Goal: Task Accomplishment & Management: Use online tool/utility

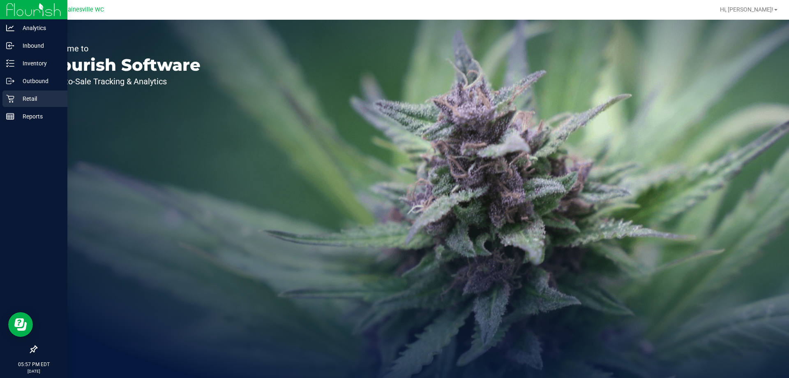
click at [18, 93] on div "Retail" at bounding box center [34, 98] width 65 height 16
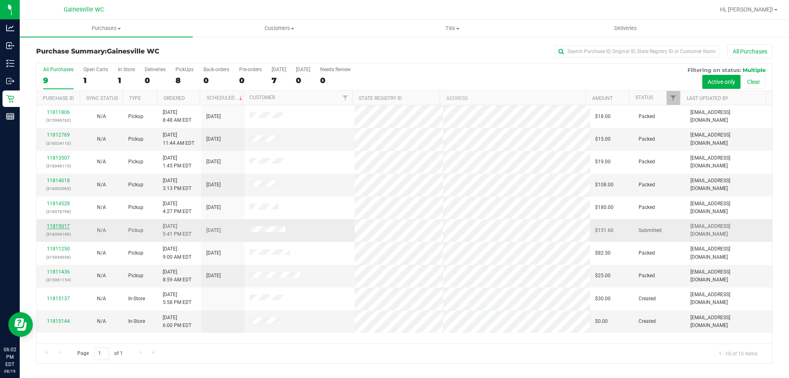
click at [54, 224] on link "11815017" at bounding box center [58, 226] width 23 height 6
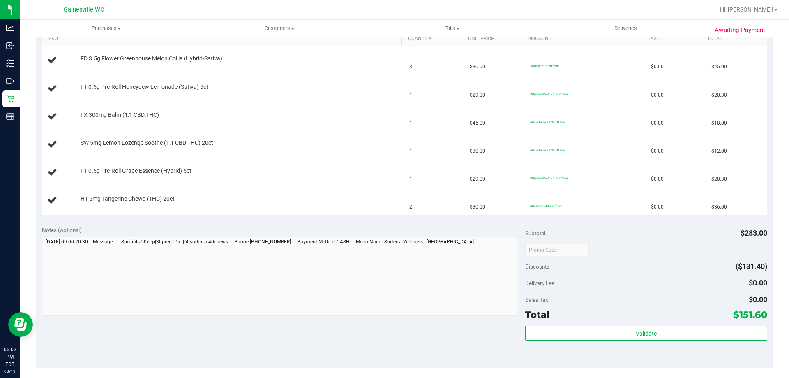
scroll to position [288, 0]
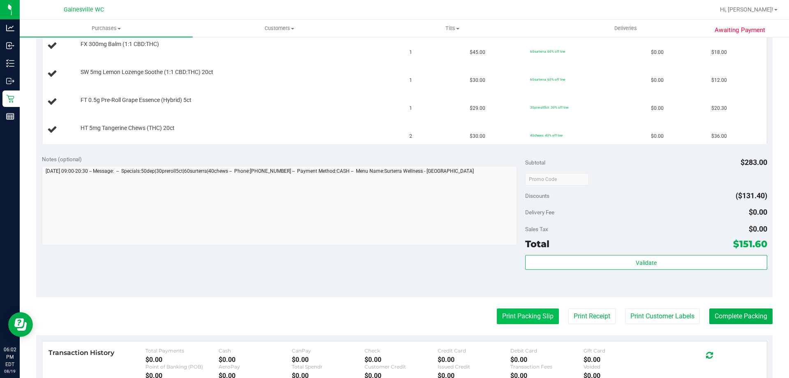
click at [510, 317] on button "Print Packing Slip" at bounding box center [528, 316] width 62 height 16
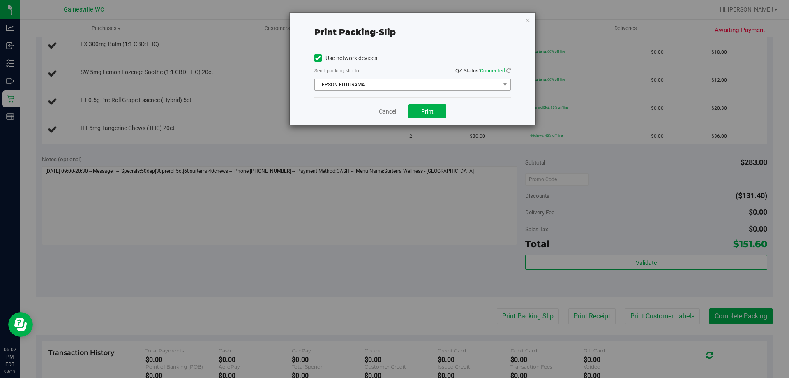
click at [425, 83] on span "EPSON-FUTURAMA" at bounding box center [407, 85] width 185 height 12
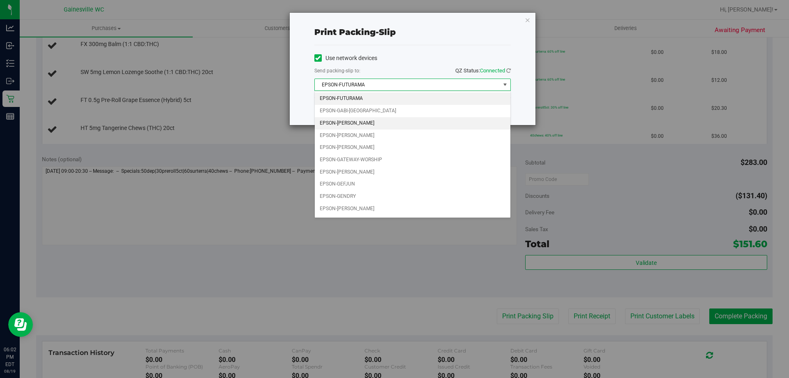
click at [409, 121] on li "EPSON-[PERSON_NAME]" at bounding box center [413, 123] width 196 height 12
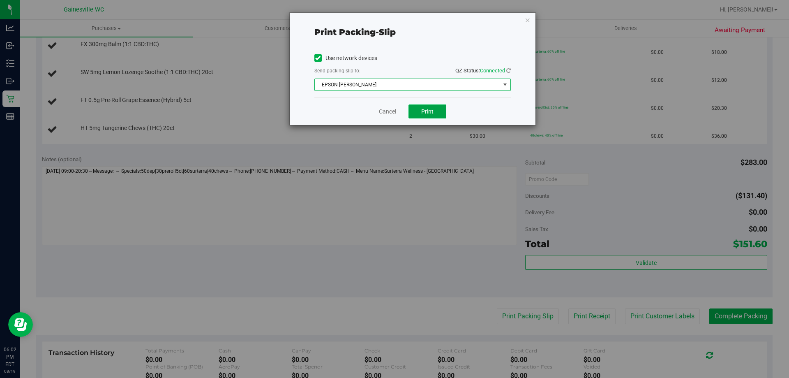
click at [443, 113] on button "Print" at bounding box center [428, 111] width 38 height 14
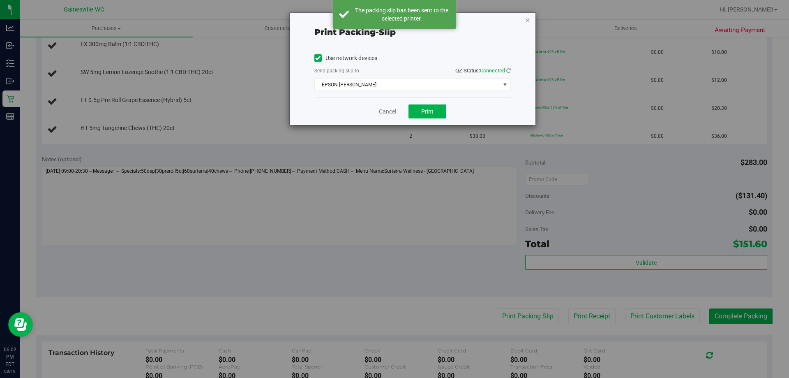
click at [527, 22] on icon "button" at bounding box center [528, 20] width 6 height 10
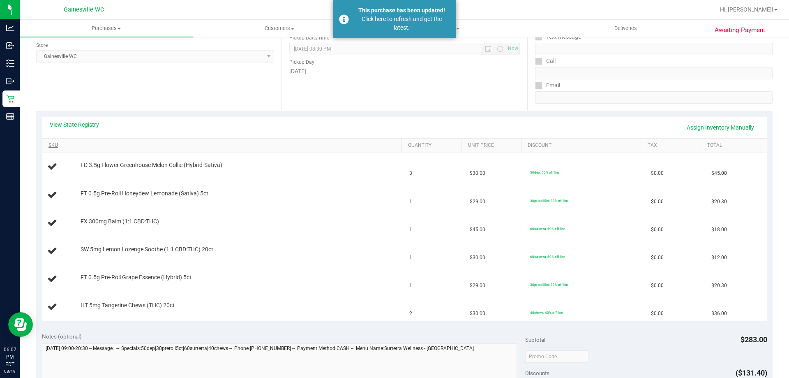
scroll to position [82, 0]
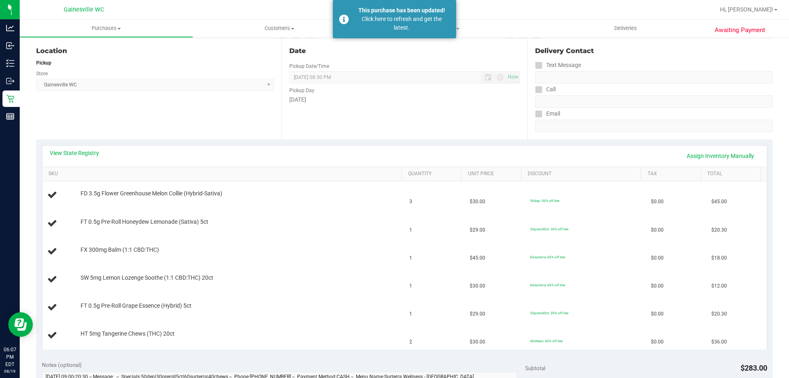
click at [185, 120] on div "Location Pickup Store [GEOGRAPHIC_DATA] WC Select Store [PERSON_NAME][GEOGRAPHI…" at bounding box center [158, 89] width 245 height 101
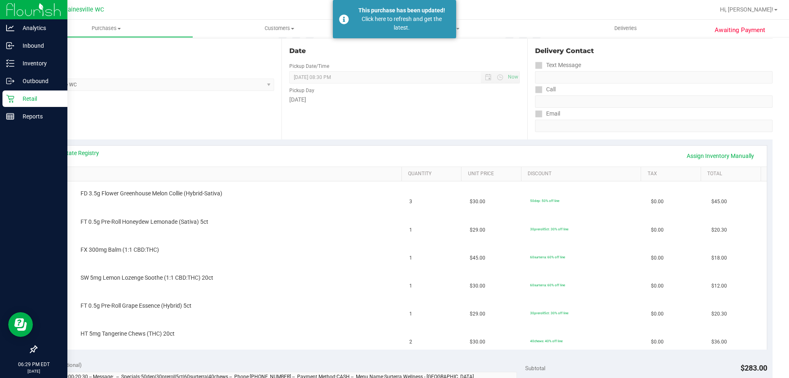
click at [27, 95] on p "Retail" at bounding box center [38, 99] width 49 height 10
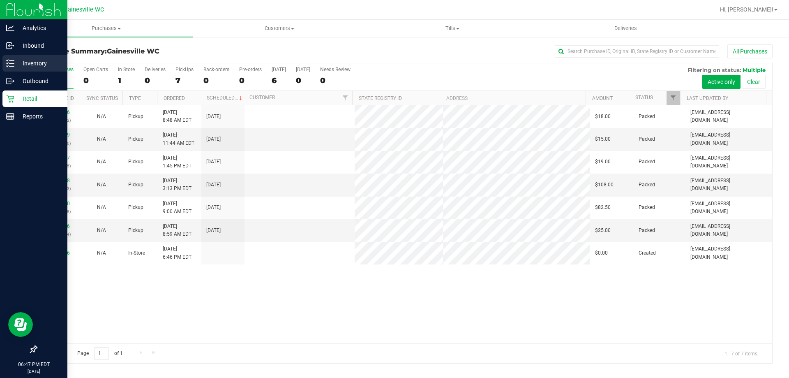
click at [11, 62] on icon at bounding box center [10, 63] width 8 height 8
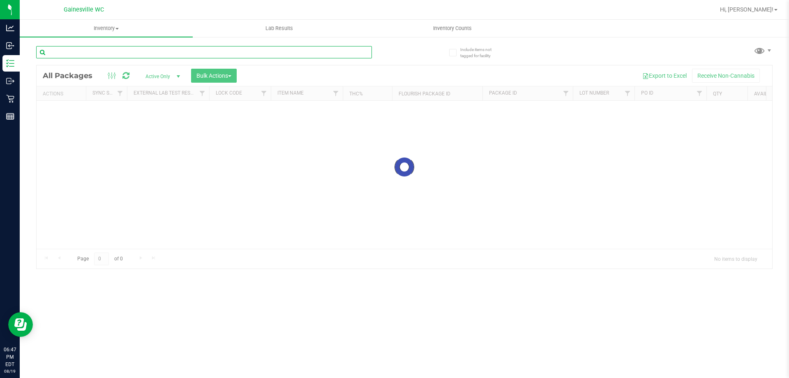
click at [131, 46] on input "text" at bounding box center [204, 52] width 336 height 12
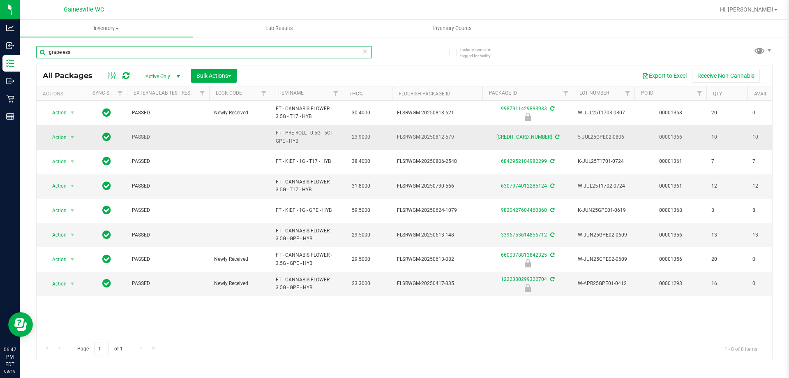
type input "grape ess"
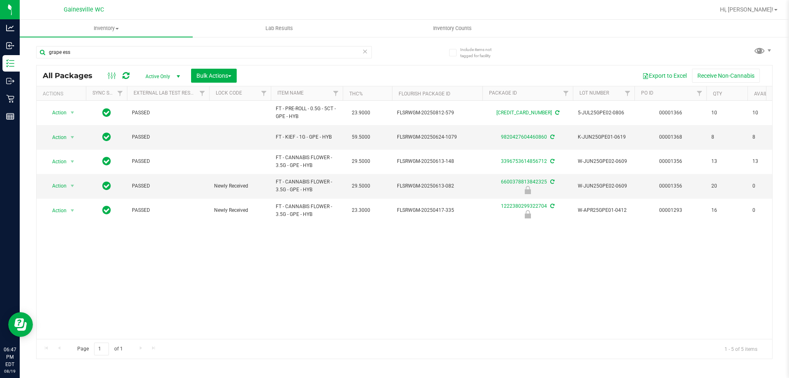
click at [363, 51] on icon at bounding box center [365, 51] width 6 height 10
